Goal: Task Accomplishment & Management: Complete application form

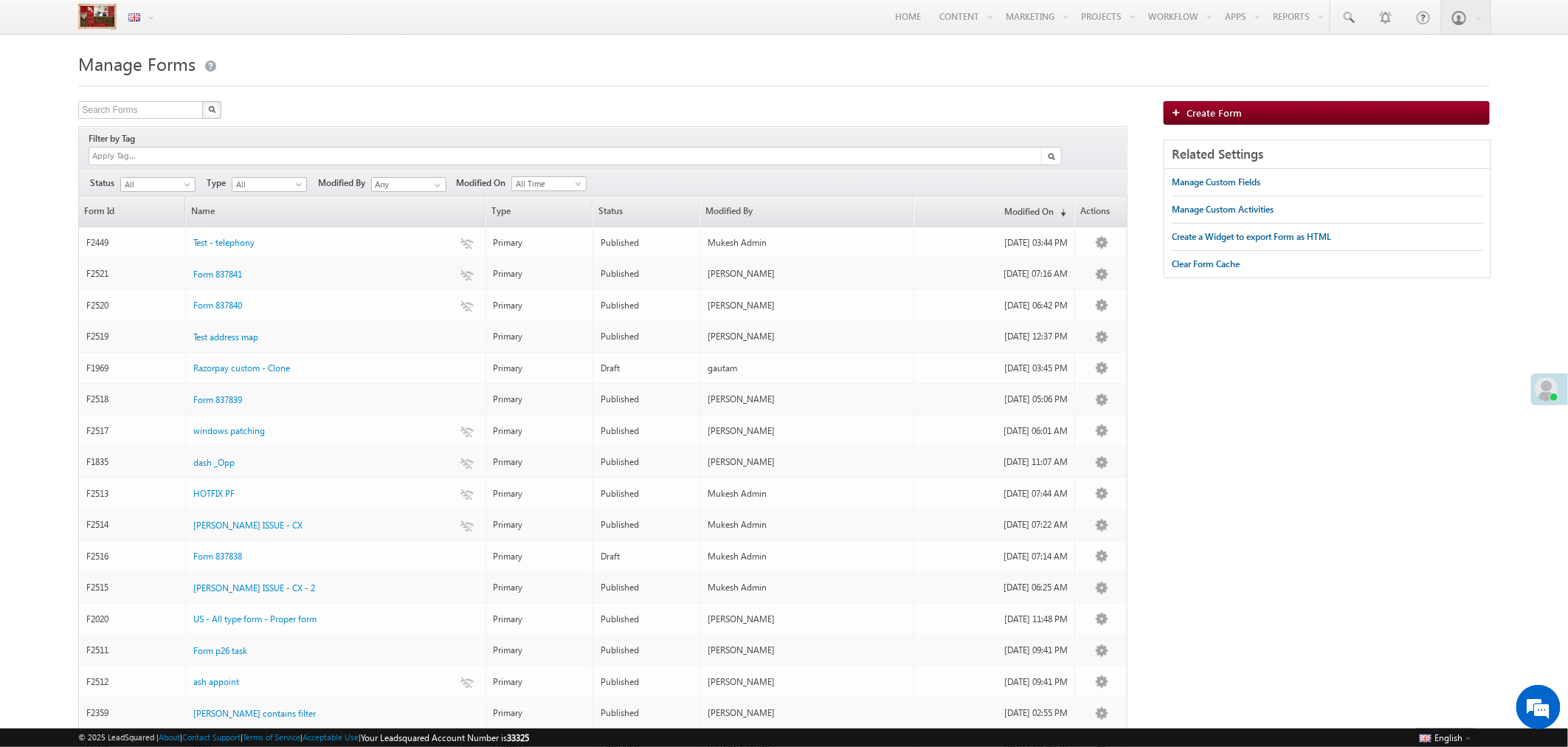
drag, startPoint x: 346, startPoint y: 84, endPoint x: 438, endPoint y: 454, distance: 381.3
click at [438, 454] on div "dash _Opp" at bounding box center [336, 458] width 286 height 16
click at [473, 91] on div "Manage Forms Search Forms X 2369 results found Filter by Tag Filters Status All" at bounding box center [784, 571] width 1411 height 1048
click at [502, 87] on div at bounding box center [784, 81] width 1411 height 10
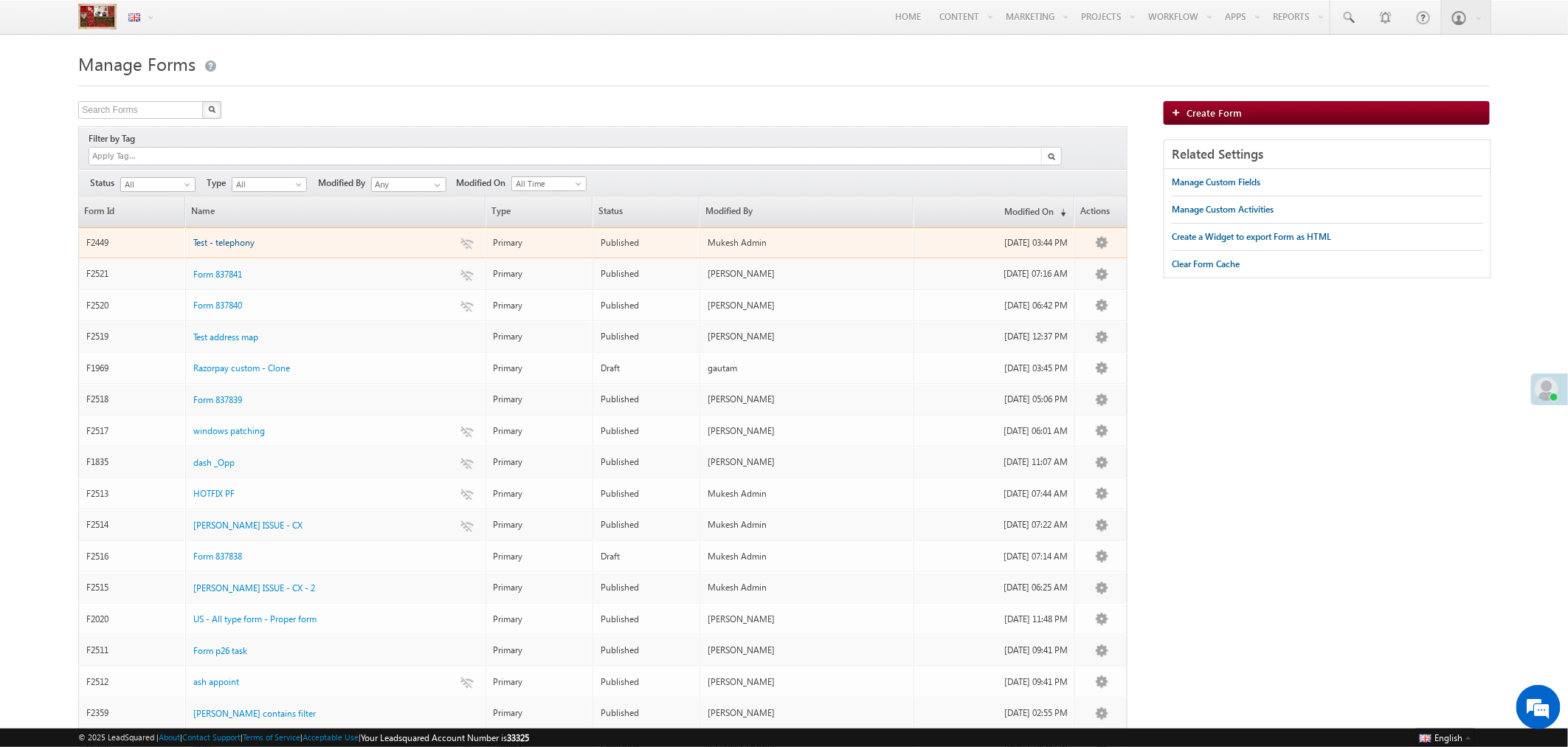
drag, startPoint x: 1089, startPoint y: 241, endPoint x: 225, endPoint y: 225, distance: 864.1
click at [225, 237] on span "Test - telephony" at bounding box center [224, 242] width 61 height 11
click at [1067, 339] on link "Test" at bounding box center [1080, 347] width 73 height 18
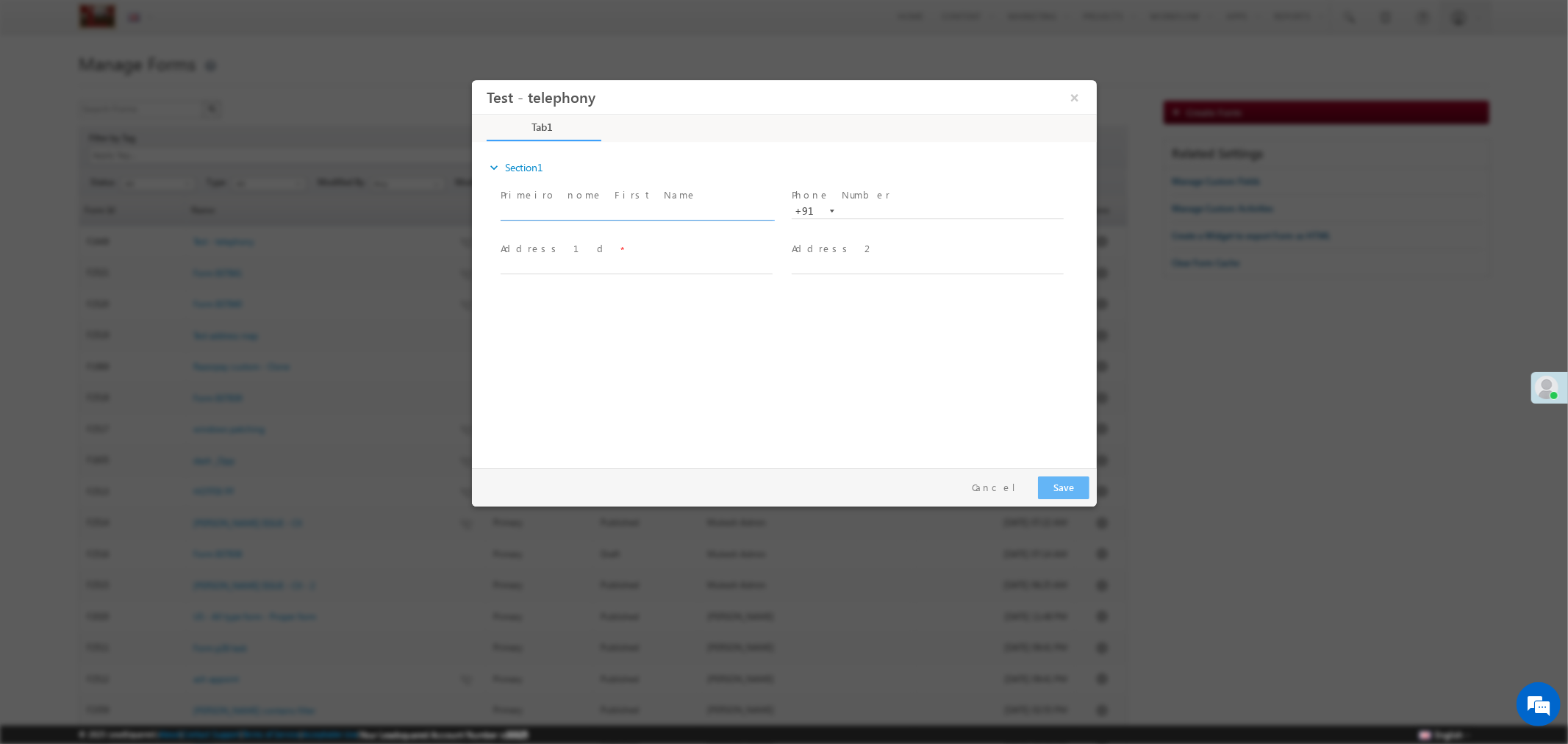
click at [628, 215] on input "text" at bounding box center [635, 212] width 272 height 15
type input "test"
type input "`"
type input "+91"
type input "fdfdfds"
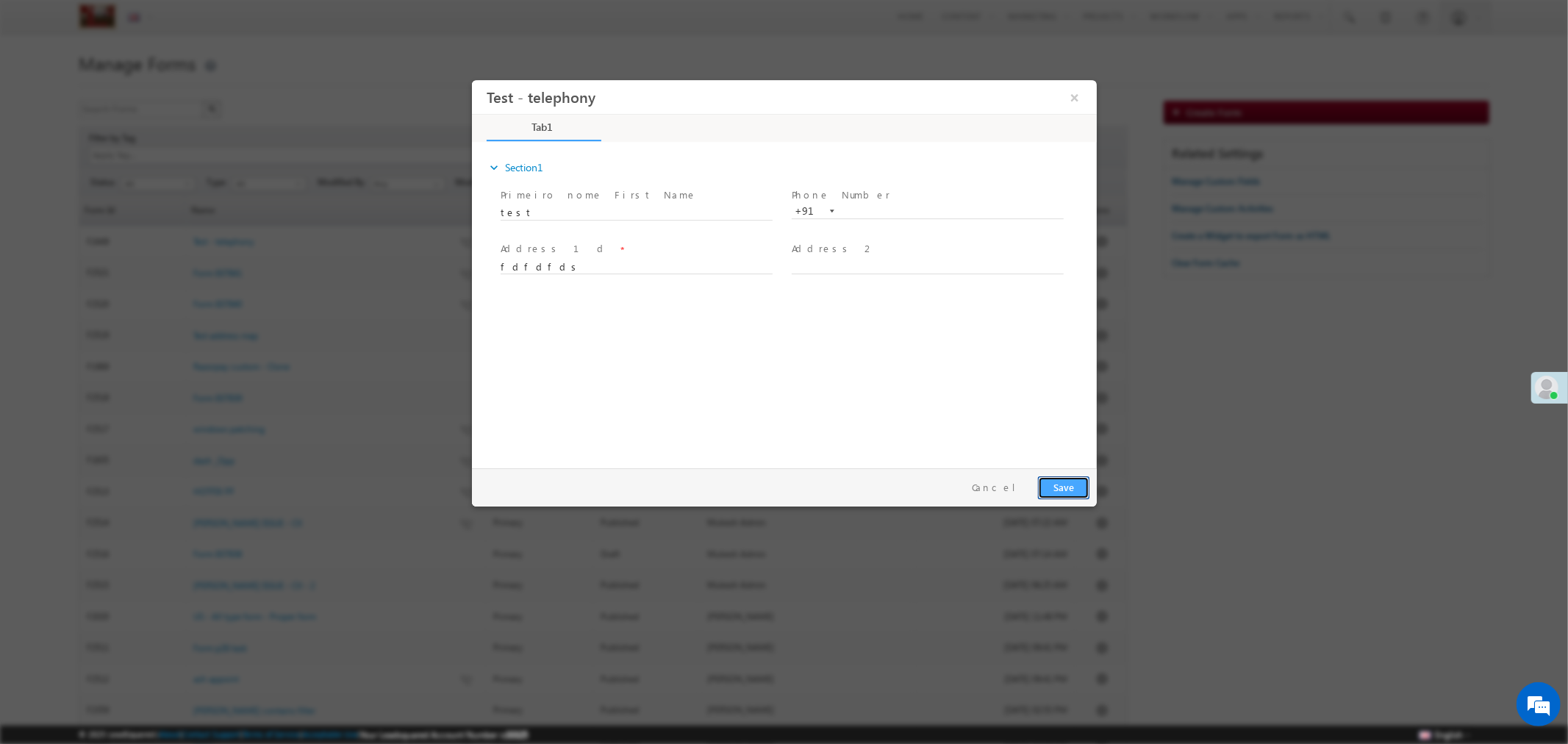
click at [1055, 489] on button "Save" at bounding box center [1063, 487] width 51 height 23
